Goal: Transaction & Acquisition: Obtain resource

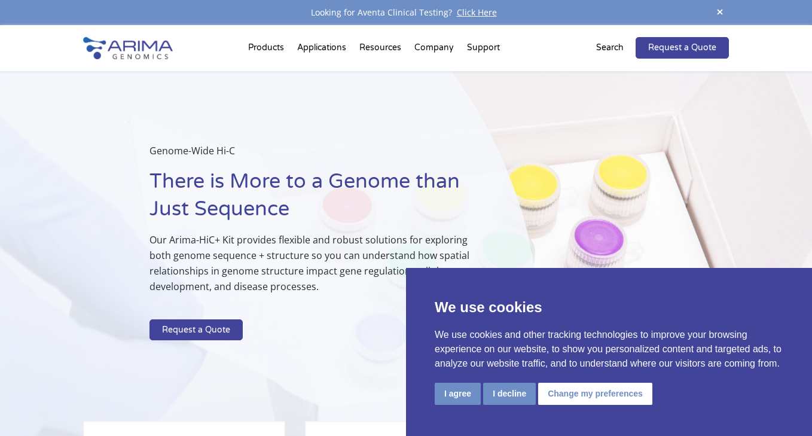
click at [513, 396] on button "I decline" at bounding box center [509, 394] width 53 height 22
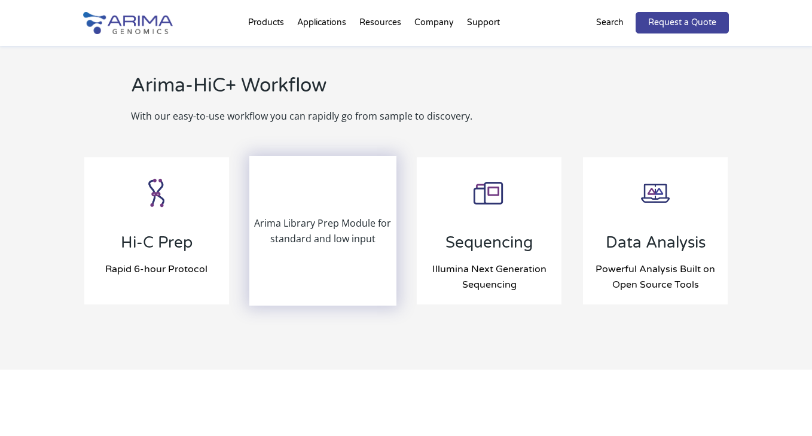
scroll to position [1264, 0]
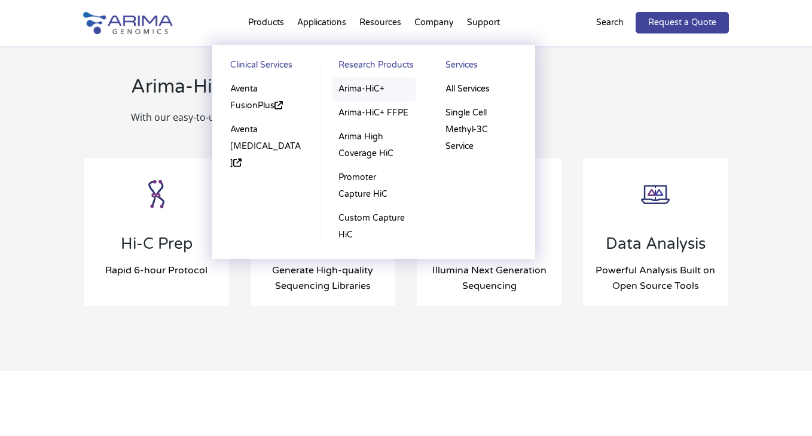
click at [366, 90] on link "Arima-HiC+" at bounding box center [373, 89] width 83 height 24
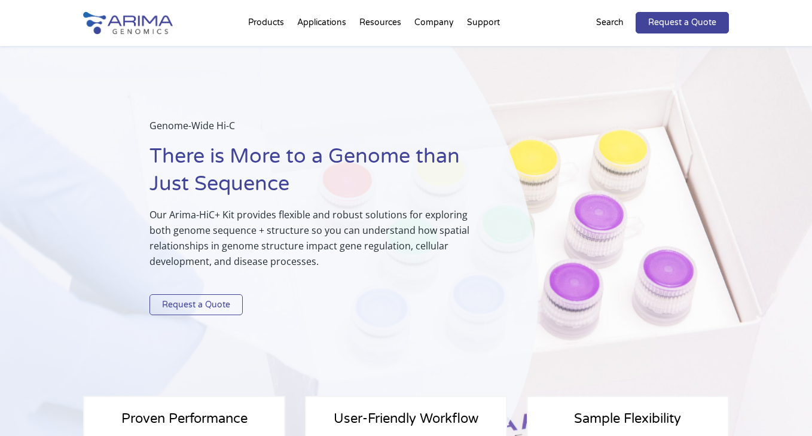
click at [222, 301] on link "Request a Quote" at bounding box center [195, 305] width 93 height 22
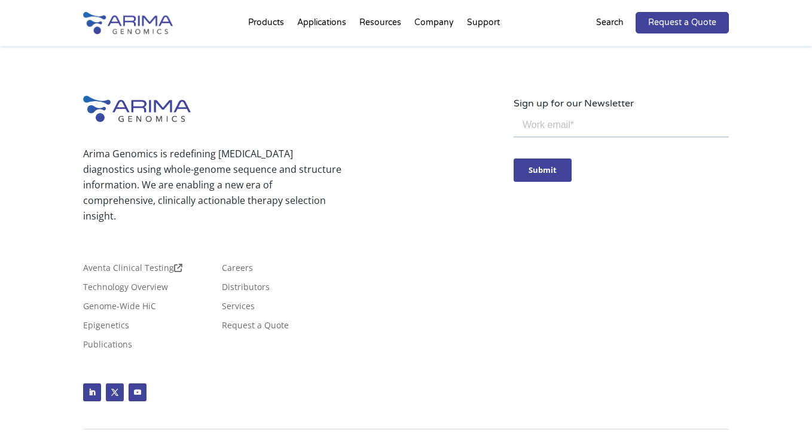
scroll to position [3784, 0]
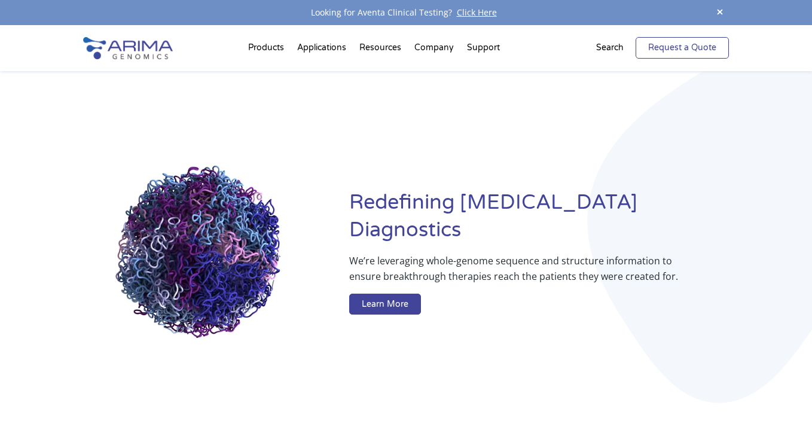
click at [668, 56] on link "Request a Quote" at bounding box center [681, 48] width 93 height 22
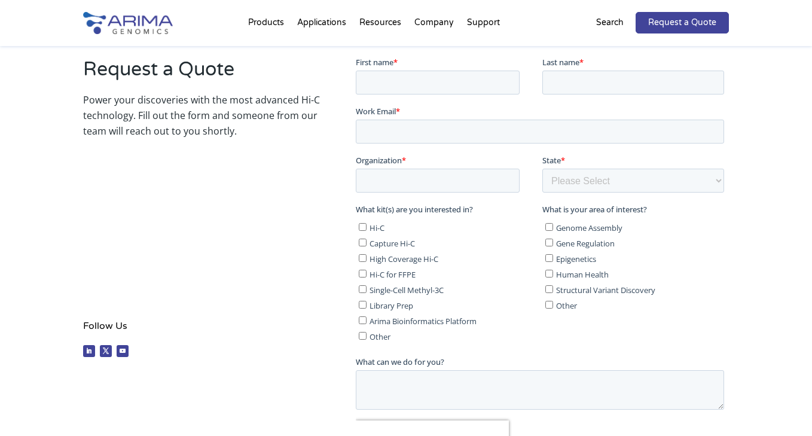
scroll to position [219, 0]
click at [360, 228] on input "Hi-C" at bounding box center [362, 226] width 8 height 8
checkbox input "true"
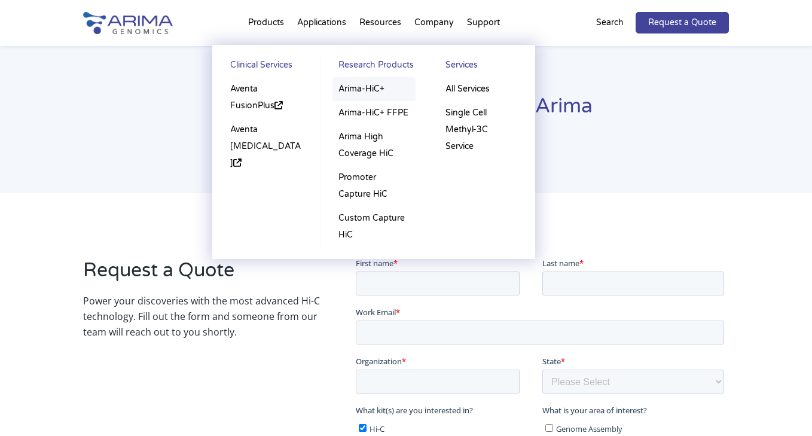
scroll to position [18, 1]
click at [354, 91] on link "Arima-HiC+" at bounding box center [373, 89] width 83 height 24
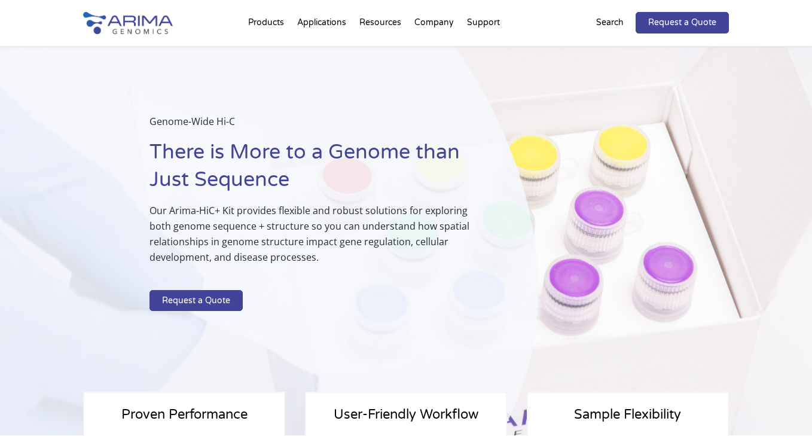
scroll to position [1, 0]
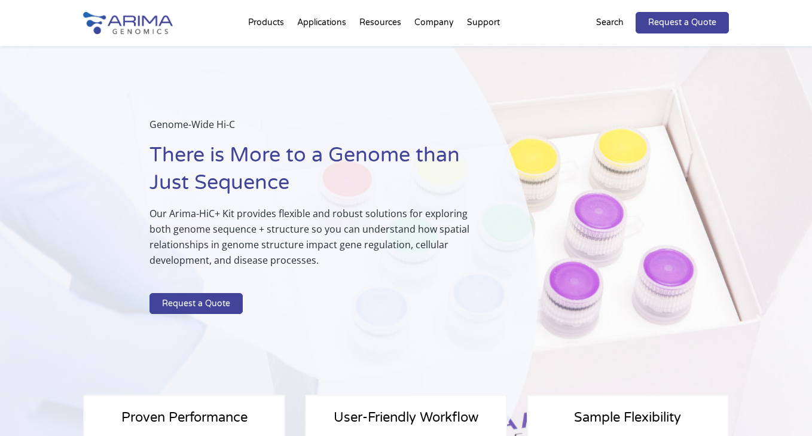
click at [613, 23] on p "Search" at bounding box center [609, 23] width 27 height 16
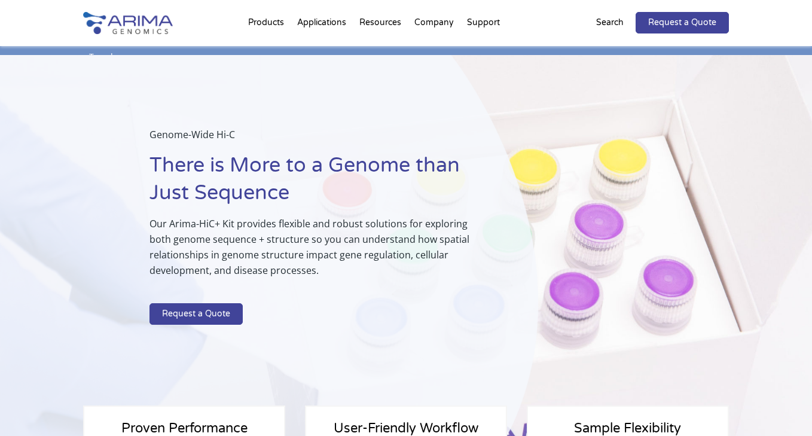
scroll to position [2, 1]
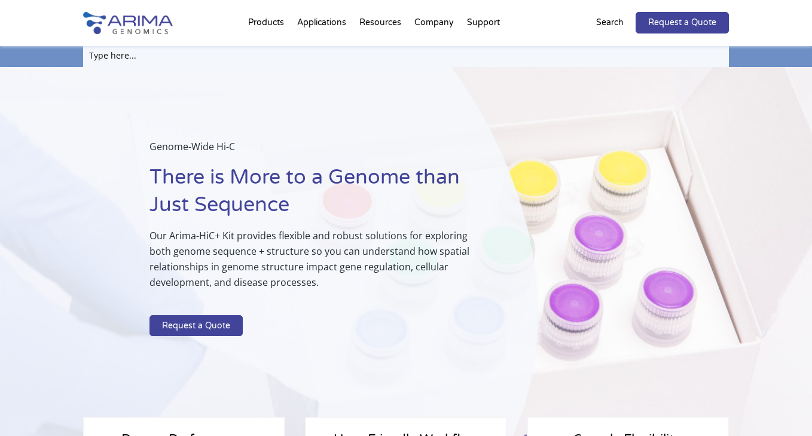
click at [243, 56] on input "text" at bounding box center [406, 55] width 646 height 23
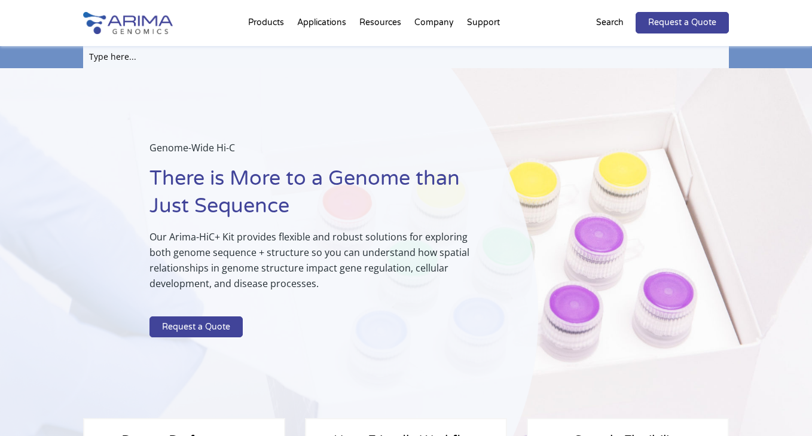
scroll to position [2, 0]
type input "catalog number"
click input "Search" at bounding box center [0, 0] width 0 height 0
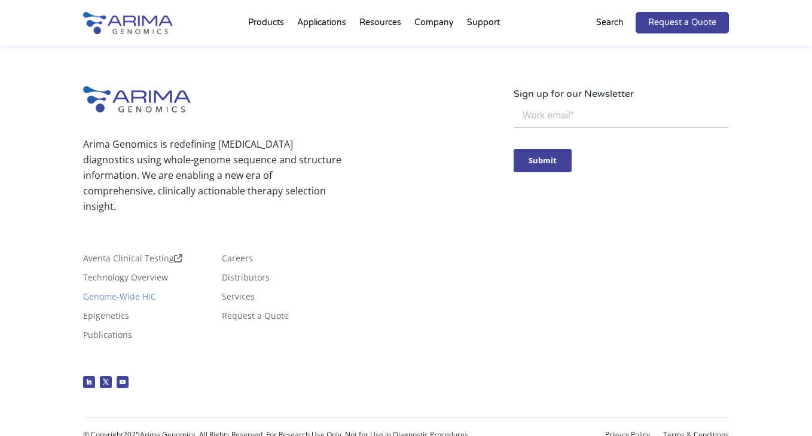
scroll to position [121, 0]
click at [108, 330] on link "Publications" at bounding box center [107, 336] width 49 height 13
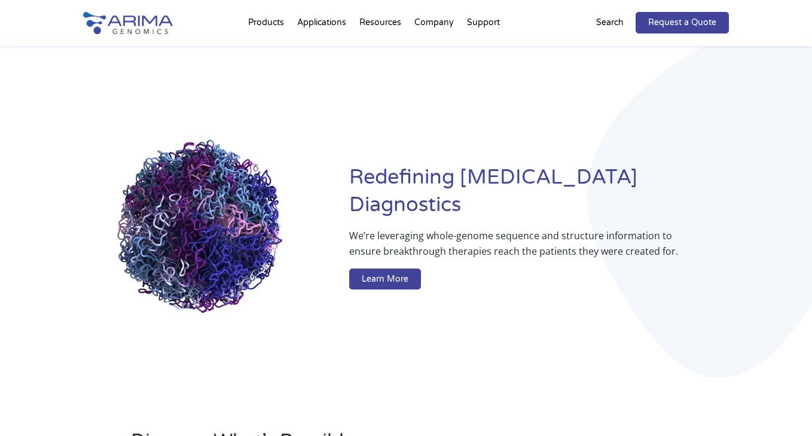
click at [280, 25] on li "Products Clinical Services Aventa FusionPlus Aventa Lymphoma Research Products …" at bounding box center [265, 25] width 49 height 41
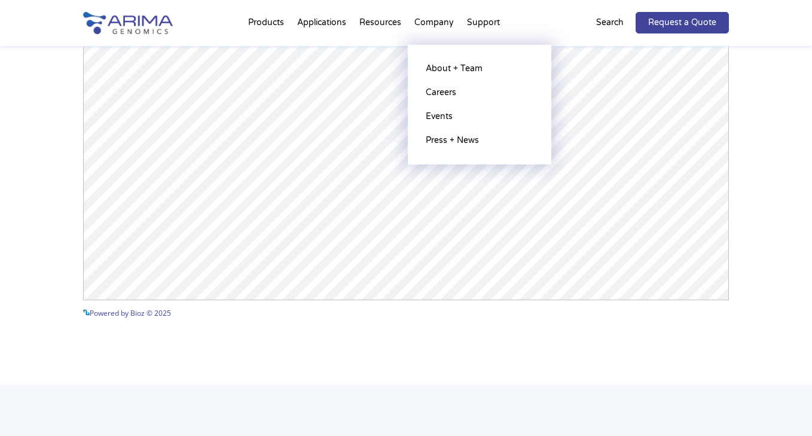
scroll to position [1917, 0]
